Goal: Check status

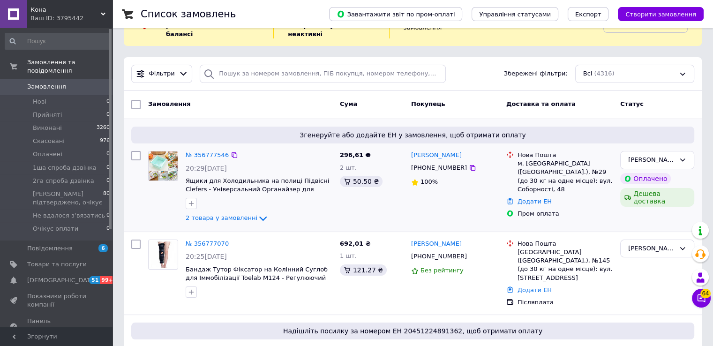
scroll to position [94, 0]
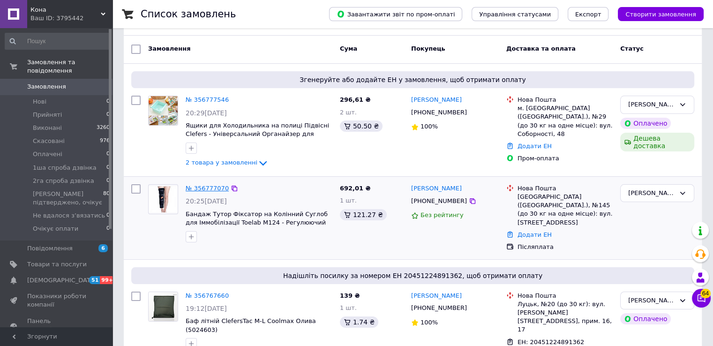
click at [212, 185] on link "№ 356777070" at bounding box center [207, 188] width 43 height 7
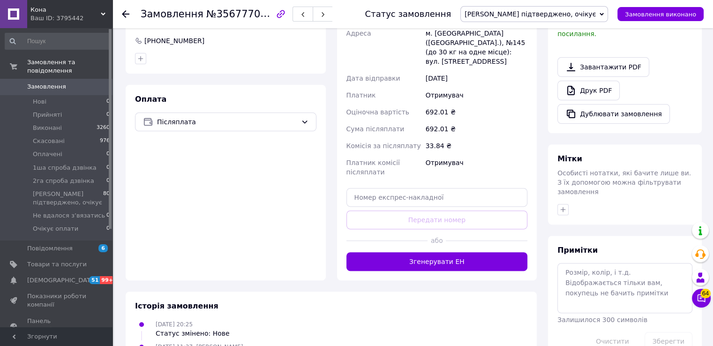
scroll to position [311, 0]
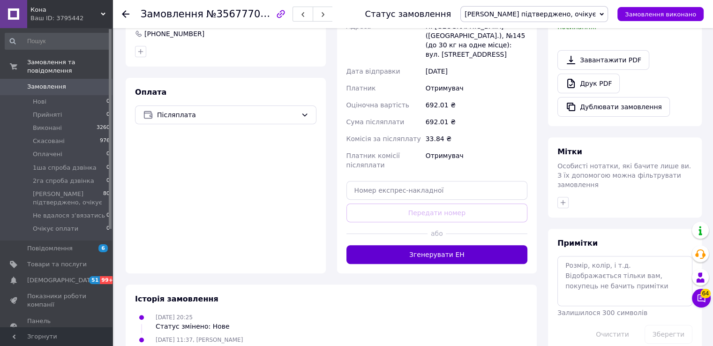
click at [439, 245] on button "Згенерувати ЕН" at bounding box center [437, 254] width 181 height 19
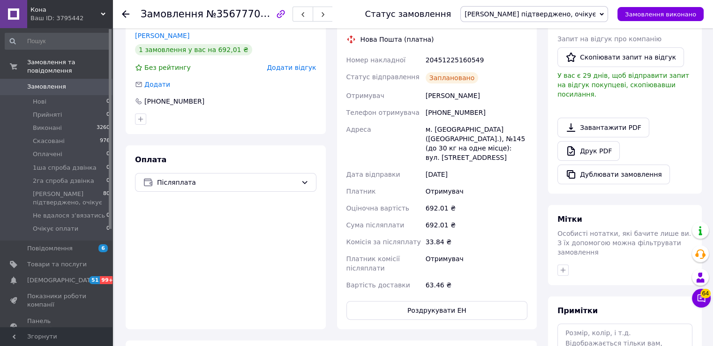
scroll to position [171, 0]
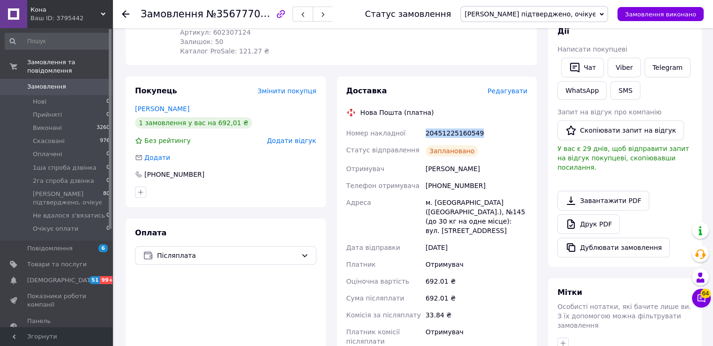
drag, startPoint x: 458, startPoint y: 112, endPoint x: 422, endPoint y: 111, distance: 36.1
click at [422, 125] on div "Номер накладної 20451225160549 Статус відправлення Заплановано Отримувач [PERSO…" at bounding box center [437, 246] width 185 height 242
copy div "Номер накладної 20451225160549"
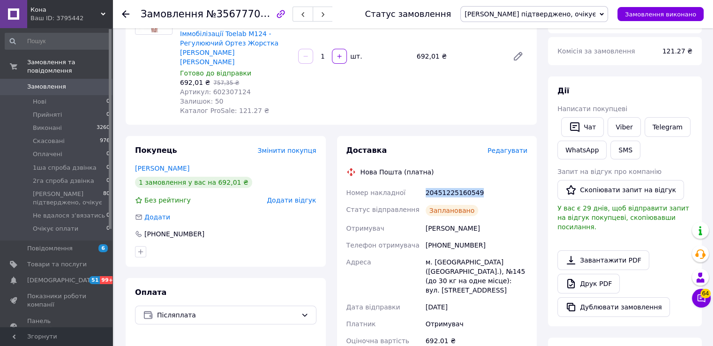
scroll to position [0, 0]
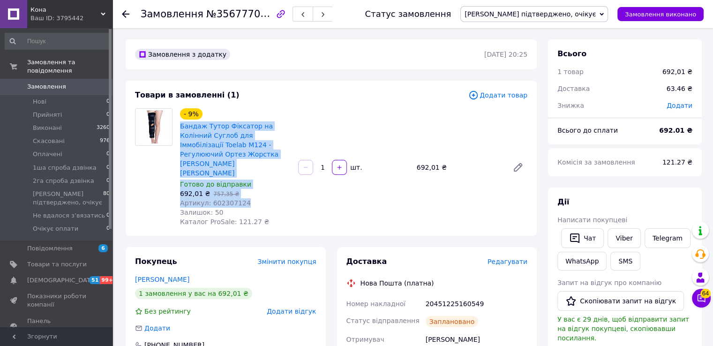
drag, startPoint x: 178, startPoint y: 124, endPoint x: 242, endPoint y: 181, distance: 85.8
click at [242, 181] on div "- 9% Бандаж Тутор Фіксатор на Колінний Суглоб для Іммобілізації Toelab M124 - Р…" at bounding box center [235, 167] width 118 height 122
copy div "Бандаж Тутор Фіксатор на Колінний Суглоб для Іммобілізації Toelab M124 - Регулю…"
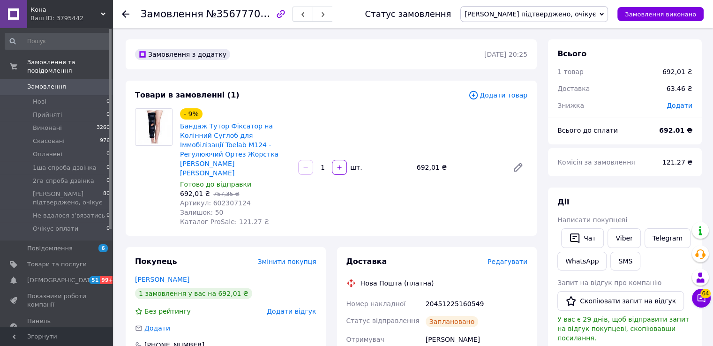
click at [124, 14] on use at bounding box center [126, 14] width 8 height 8
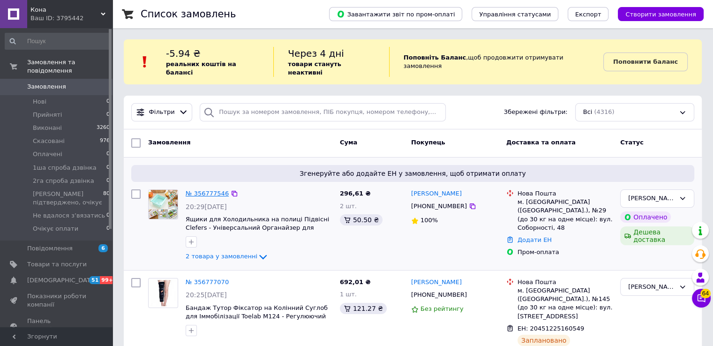
click at [208, 190] on link "№ 356777546" at bounding box center [207, 193] width 43 height 7
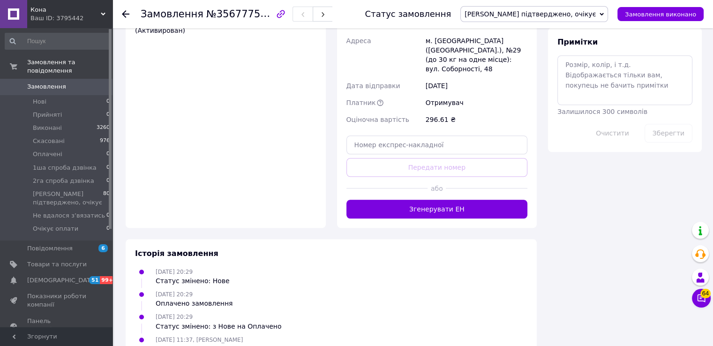
scroll to position [784, 0]
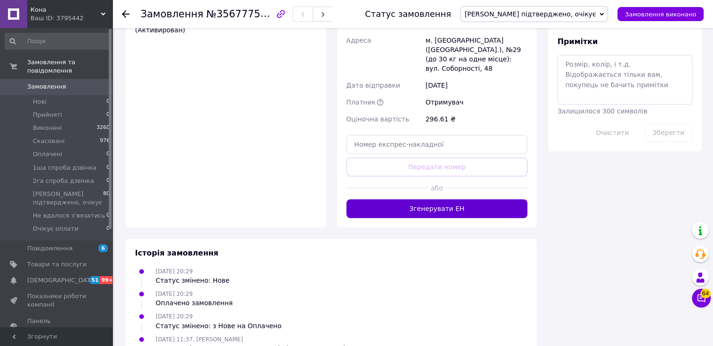
click at [445, 199] on button "Згенерувати ЕН" at bounding box center [437, 208] width 181 height 19
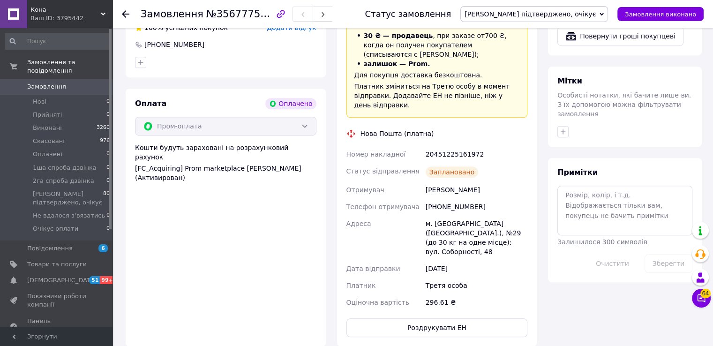
scroll to position [597, 0]
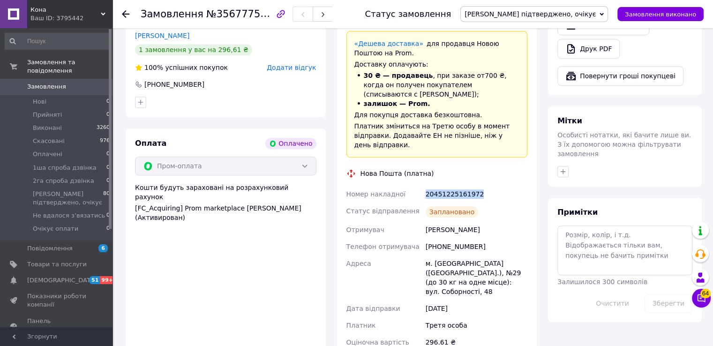
drag, startPoint x: 482, startPoint y: 177, endPoint x: 422, endPoint y: 175, distance: 60.1
click at [422, 186] on div "Номер накладної 20451225161972 Статус відправлення Заплановано Отримувач [PERSO…" at bounding box center [437, 268] width 185 height 165
copy div "Номер накладної 20451225161972"
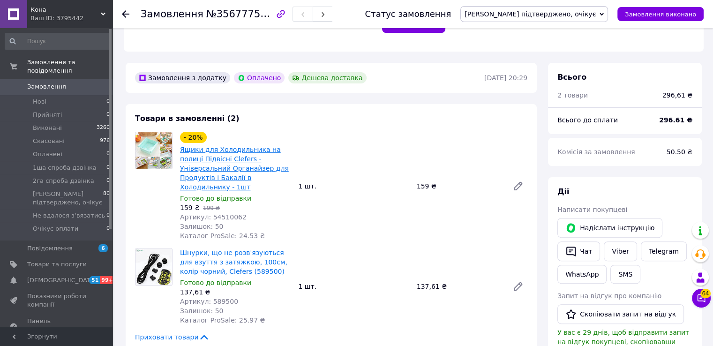
scroll to position [316, 0]
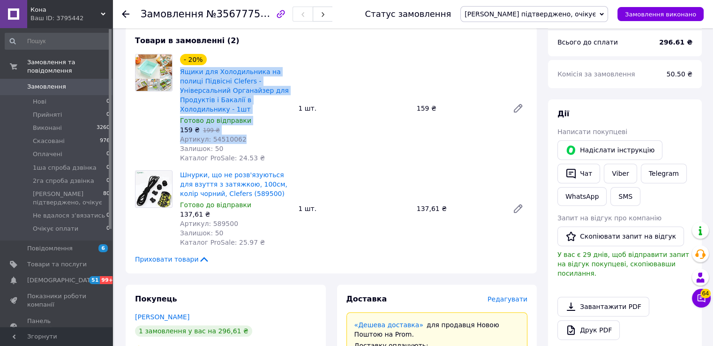
drag, startPoint x: 178, startPoint y: 71, endPoint x: 245, endPoint y: 128, distance: 88.5
click at [245, 128] on div "- 20% Ящики для Холодильника на полиці Підвісні Clefers - Універсальний Органай…" at bounding box center [235, 108] width 118 height 113
copy div "Ящики для Холодильника на полиці Підвісні Clefers - Універсальний Органайзер дл…"
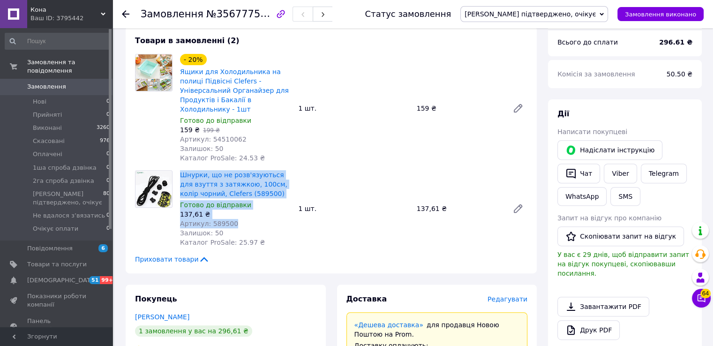
drag, startPoint x: 190, startPoint y: 172, endPoint x: 239, endPoint y: 212, distance: 63.9
click at [239, 212] on div "Шнурки, що не розв'язуються для взуття з затяжкою, 100см, колір чорний, Clefers…" at bounding box center [235, 208] width 118 height 81
copy div "Шнурки, що не розв'язуються для взуття з затяжкою, 100см, колір чорний, Clefers…"
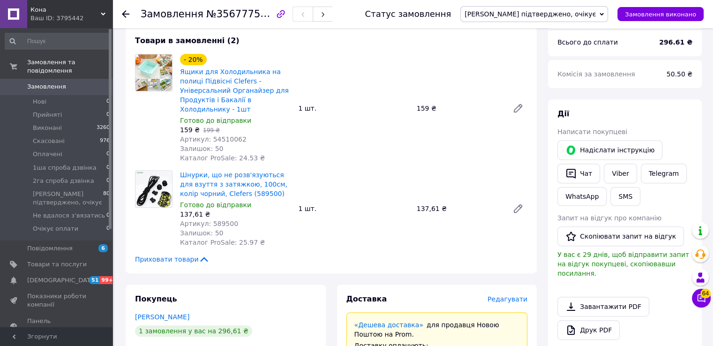
click at [127, 10] on icon at bounding box center [126, 14] width 8 height 8
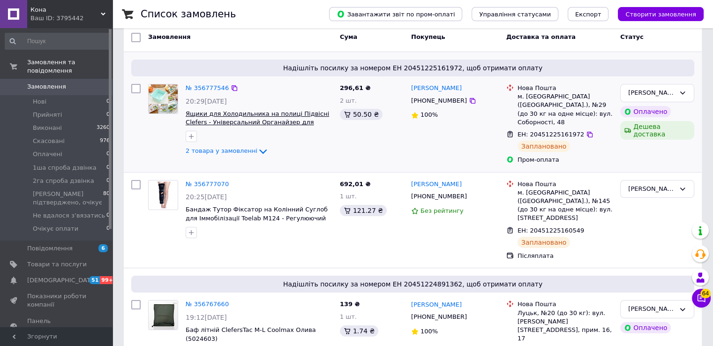
scroll to position [141, 0]
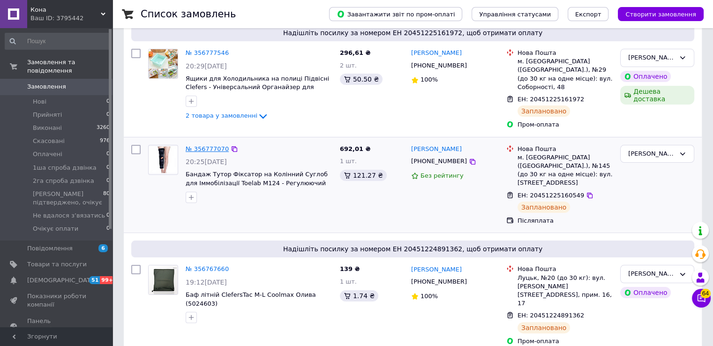
click at [196, 145] on link "№ 356777070" at bounding box center [207, 148] width 43 height 7
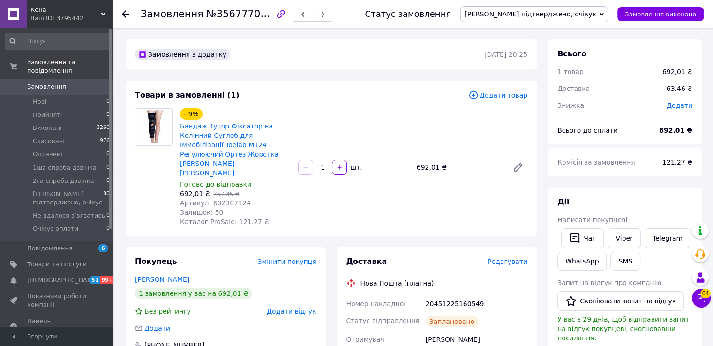
click at [130, 12] on div at bounding box center [131, 14] width 19 height 28
click at [128, 11] on icon at bounding box center [126, 14] width 8 height 8
